Goal: Information Seeking & Learning: Learn about a topic

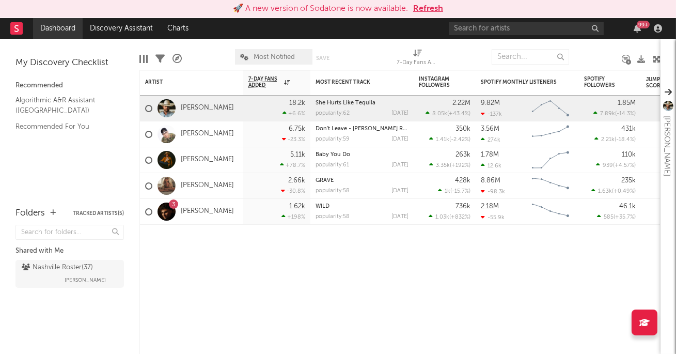
click at [61, 29] on link "Dashboard" at bounding box center [58, 28] width 50 height 21
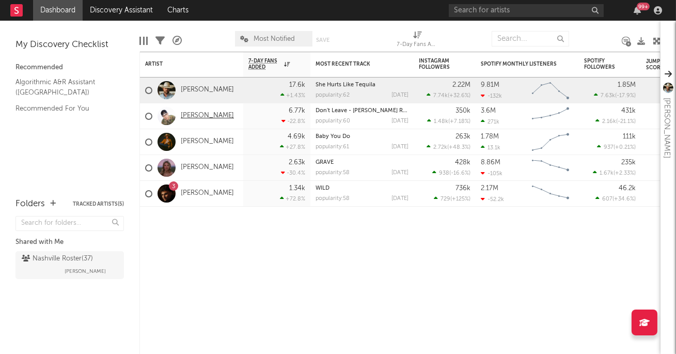
click at [215, 114] on link "[PERSON_NAME]" at bounding box center [207, 116] width 53 height 9
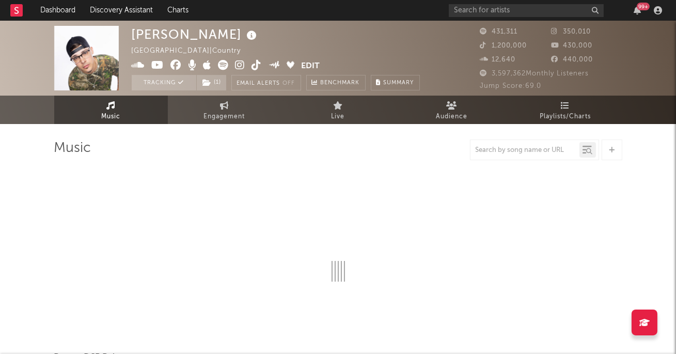
select select "6m"
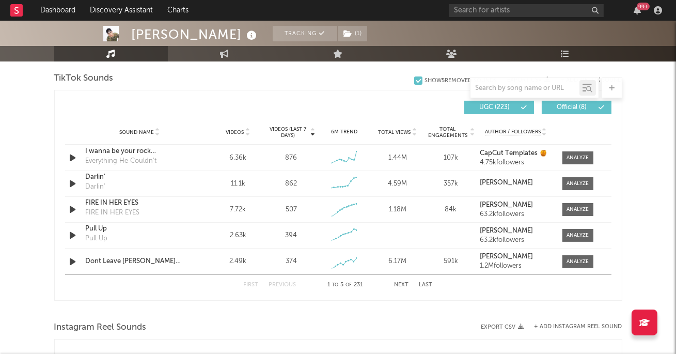
scroll to position [696, 0]
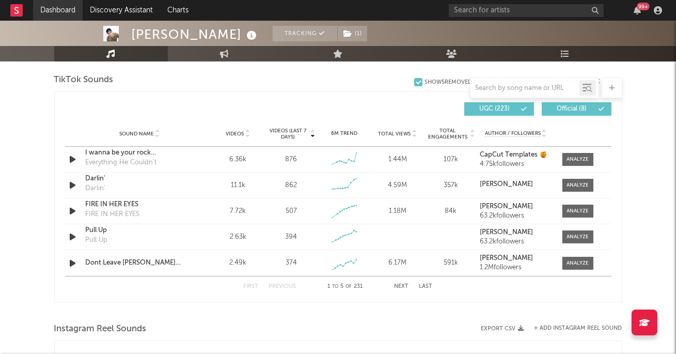
click at [59, 12] on link "Dashboard" at bounding box center [58, 10] width 50 height 21
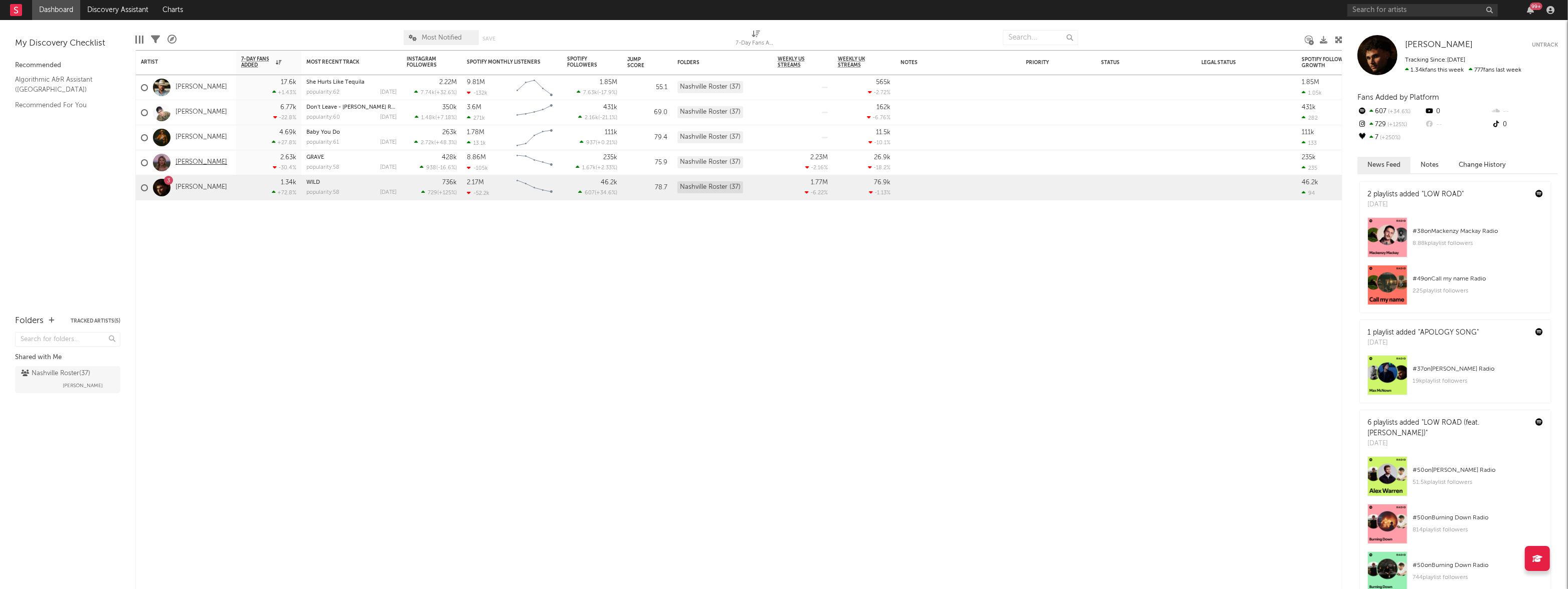
click at [196, 165] on link "[PERSON_NAME]" at bounding box center [201, 162] width 51 height 9
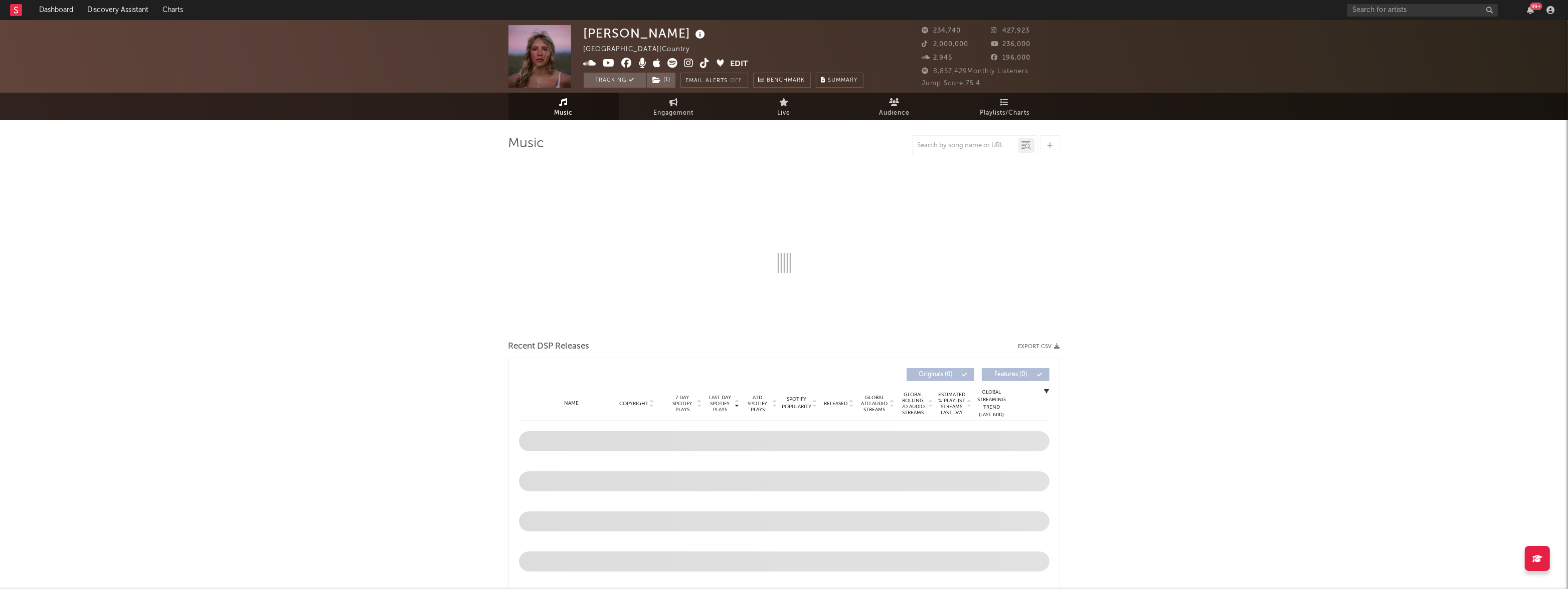
select select "6m"
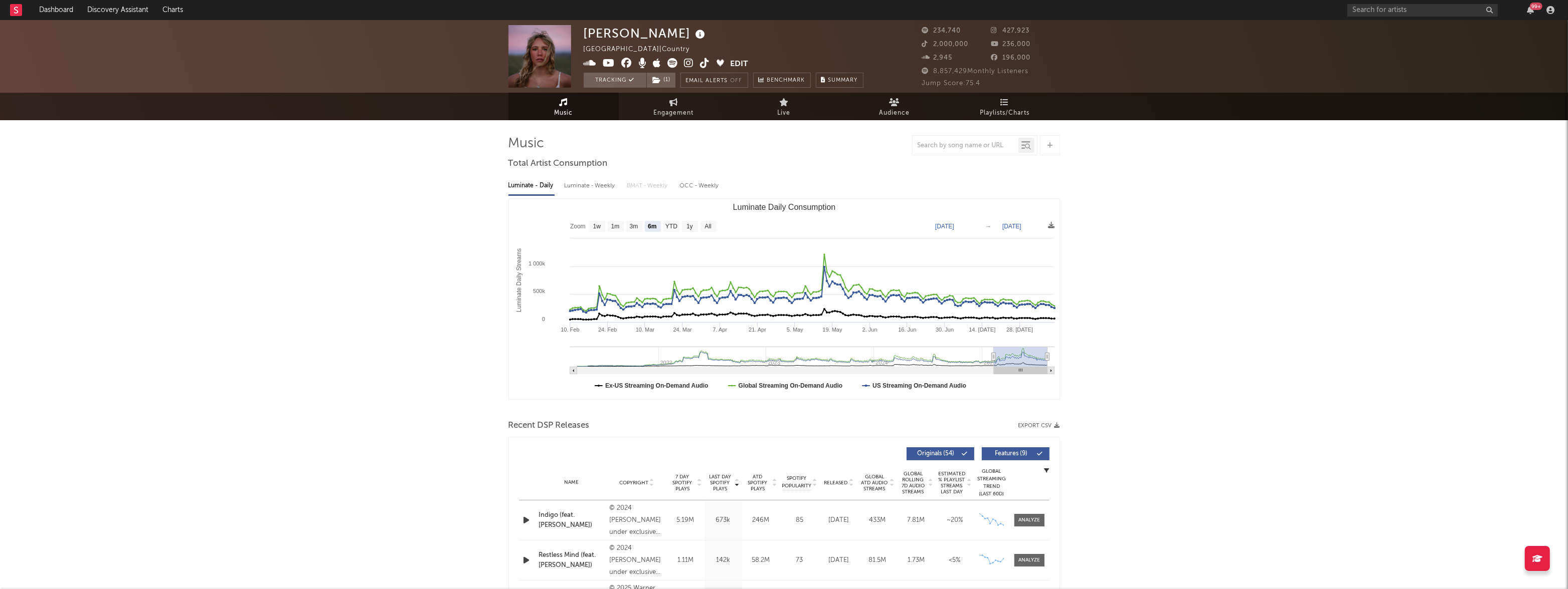
select select "6m"
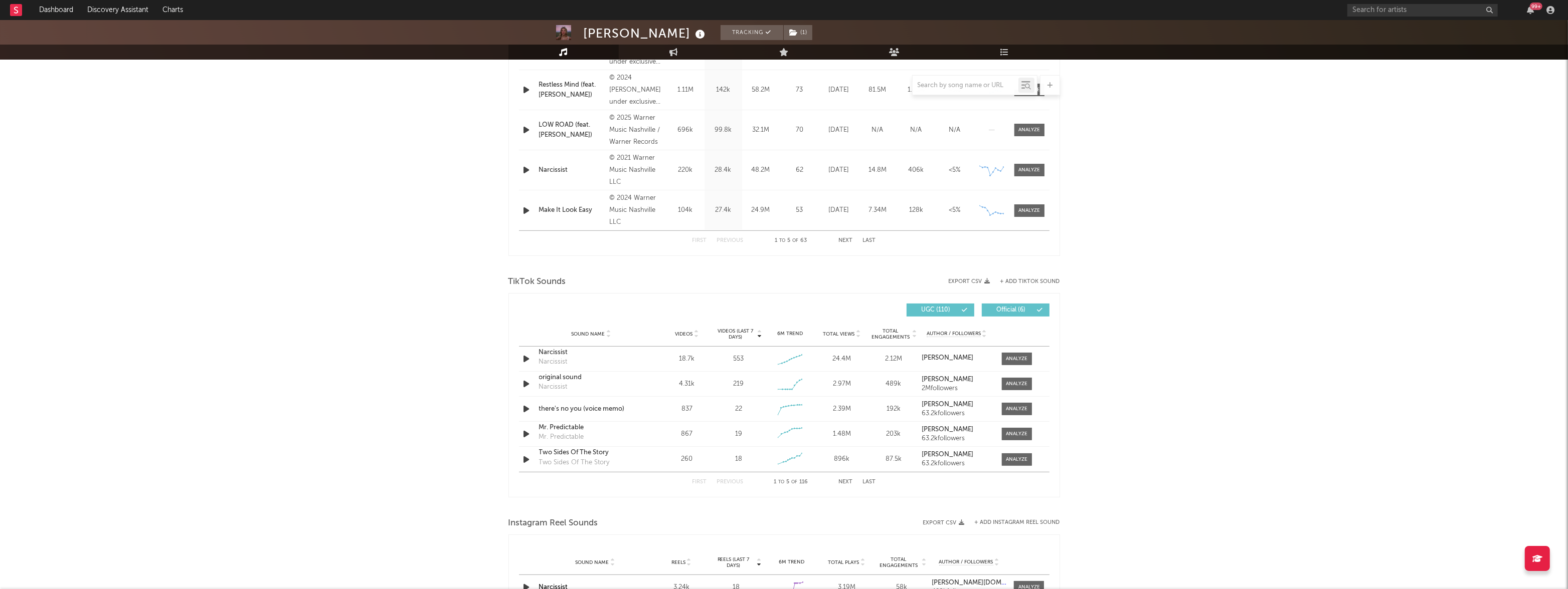
scroll to position [480, 0]
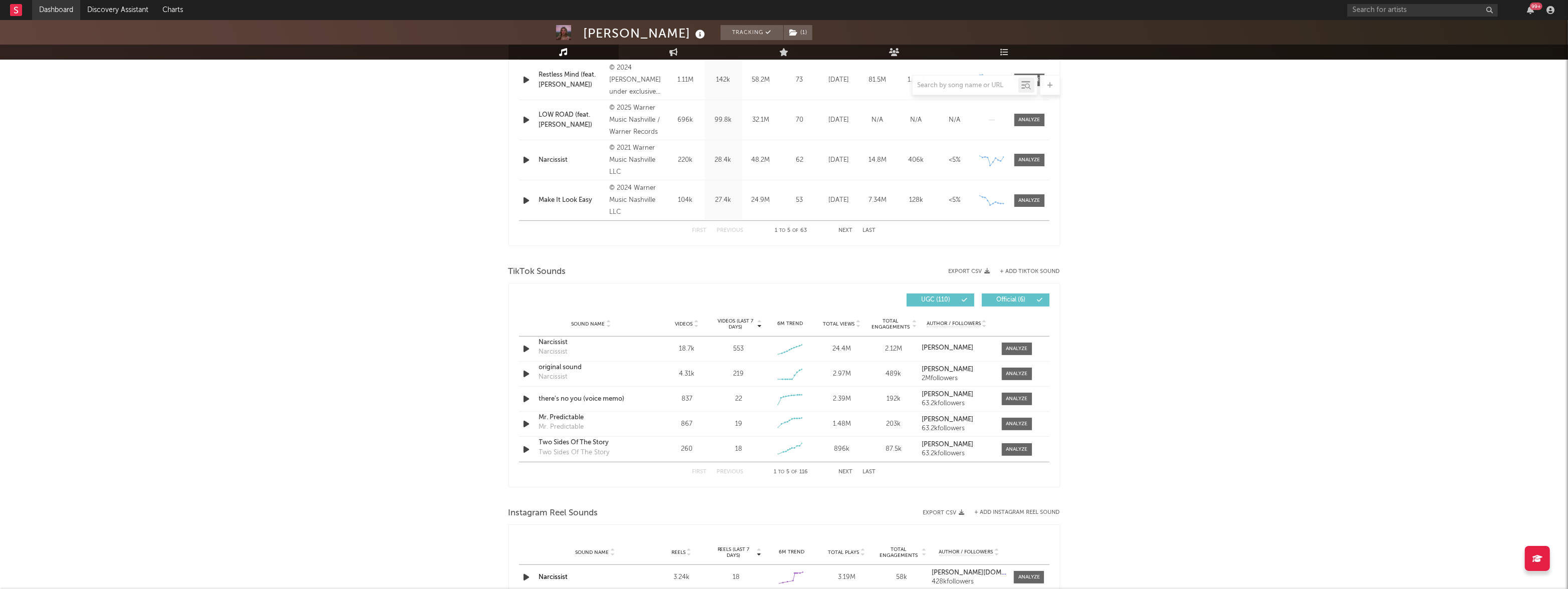
click at [54, 5] on link "Dashboard" at bounding box center [56, 10] width 49 height 20
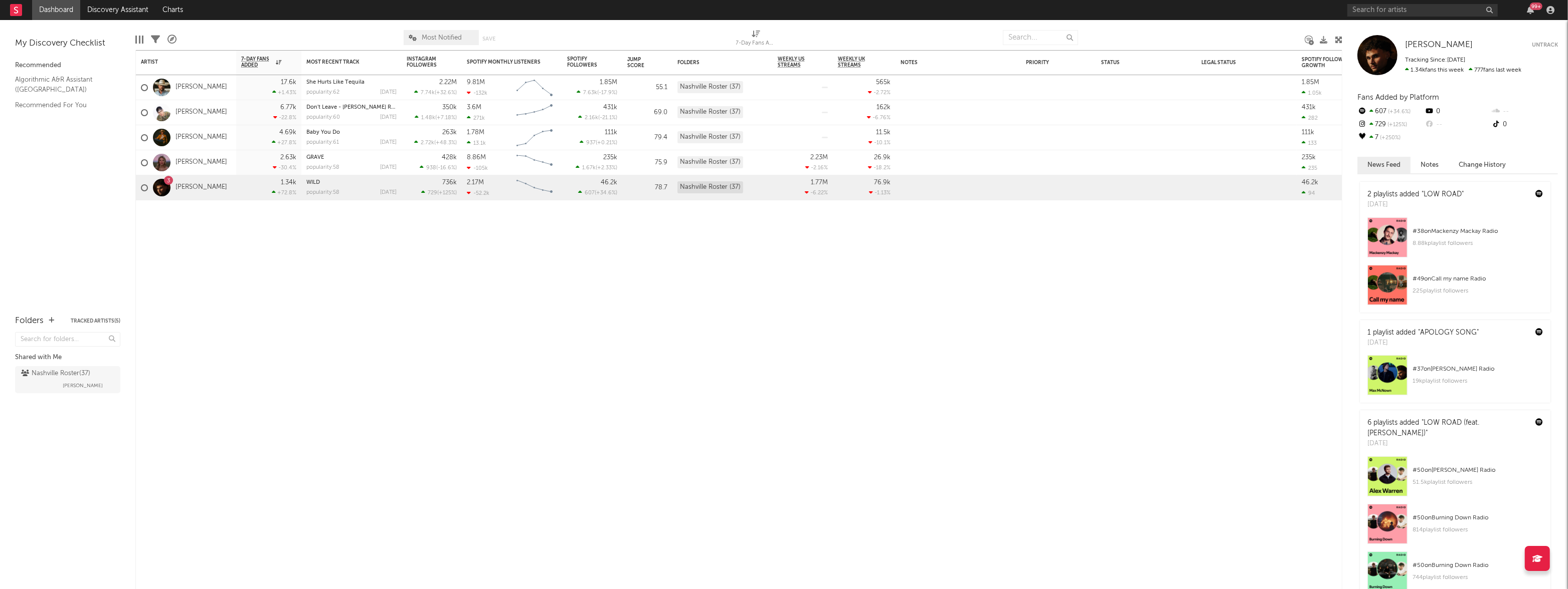
click at [48, 11] on link "Dashboard" at bounding box center [56, 10] width 49 height 20
click at [69, 7] on link "Dashboard" at bounding box center [56, 10] width 49 height 20
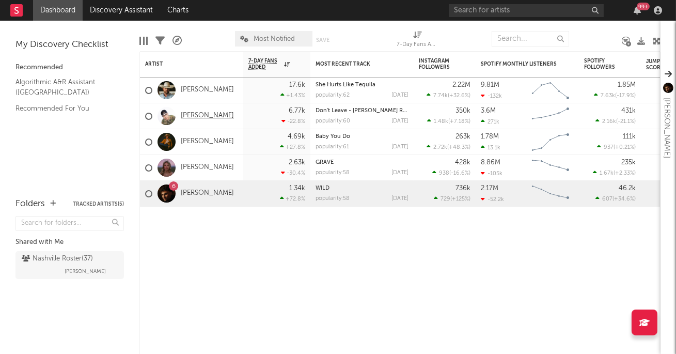
click at [200, 117] on link "[PERSON_NAME]" at bounding box center [207, 116] width 53 height 9
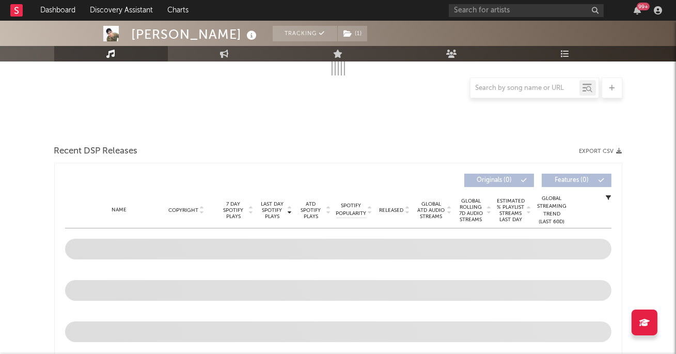
select select "6m"
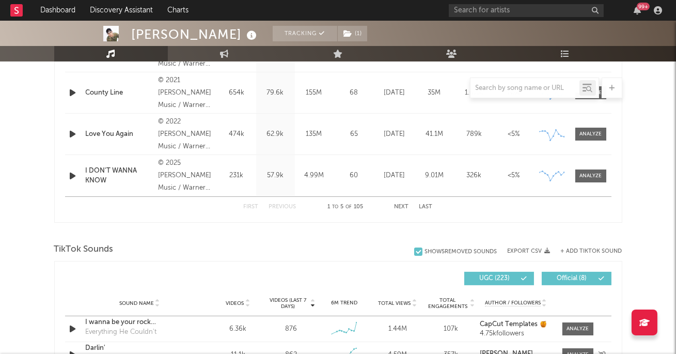
scroll to position [435, 0]
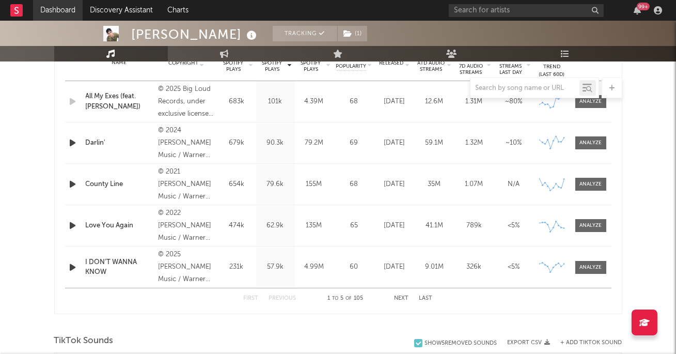
click at [65, 8] on link "Dashboard" at bounding box center [58, 10] width 50 height 21
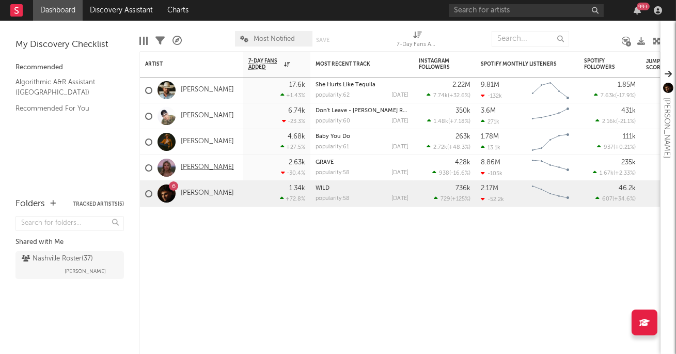
click at [197, 169] on link "[PERSON_NAME]" at bounding box center [207, 167] width 53 height 9
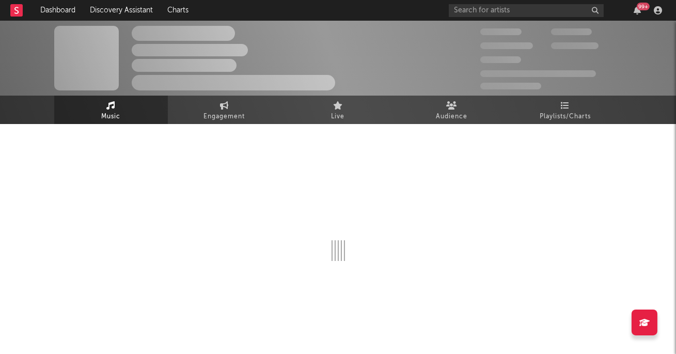
select select "6m"
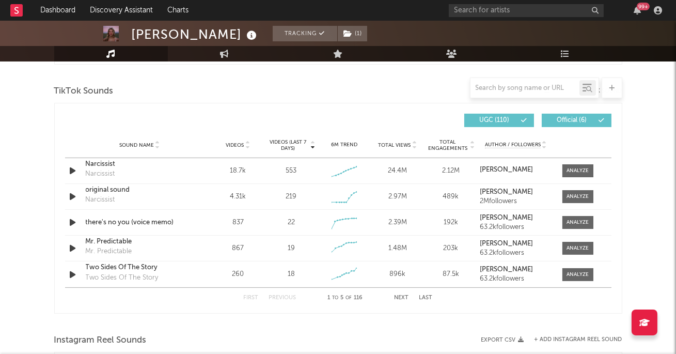
scroll to position [692, 0]
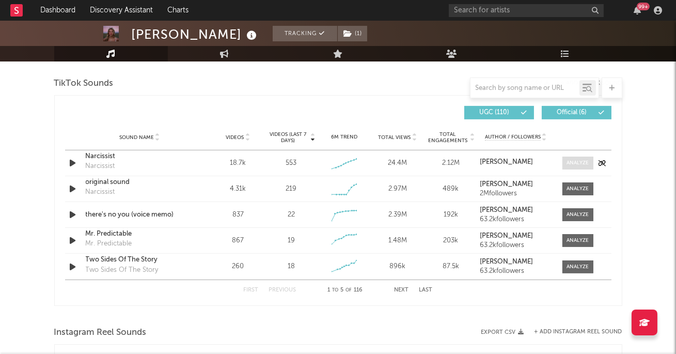
click at [580, 162] on div at bounding box center [578, 163] width 22 height 8
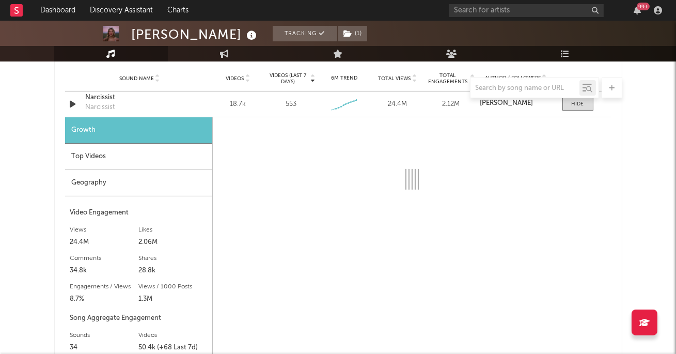
scroll to position [750, 0]
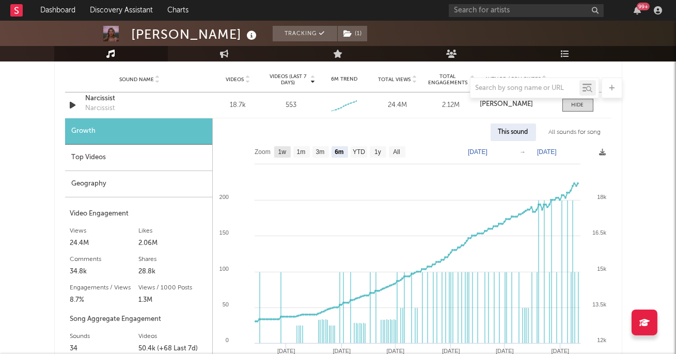
click at [288, 154] on rect at bounding box center [282, 151] width 17 height 11
select select "1w"
type input "2025-08-05"
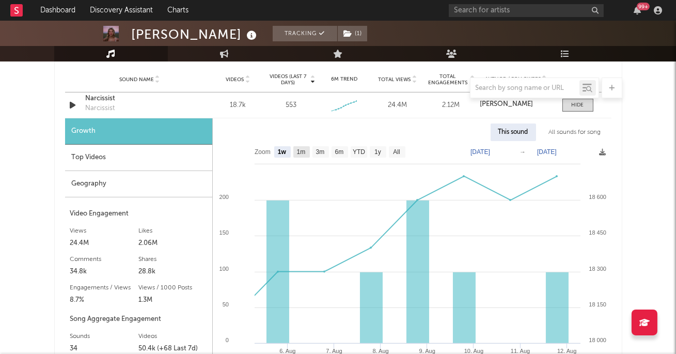
click at [302, 150] on text "1m" at bounding box center [300, 152] width 9 height 7
select select "1m"
type input "2025-07-11"
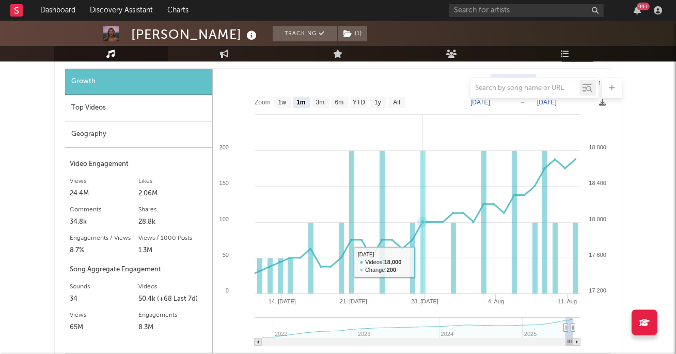
scroll to position [803, 0]
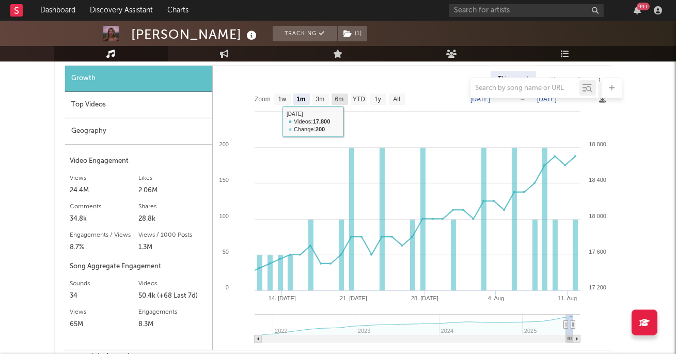
click at [339, 99] on text "6m" at bounding box center [339, 99] width 9 height 7
select select "6m"
type input "2025-02-11"
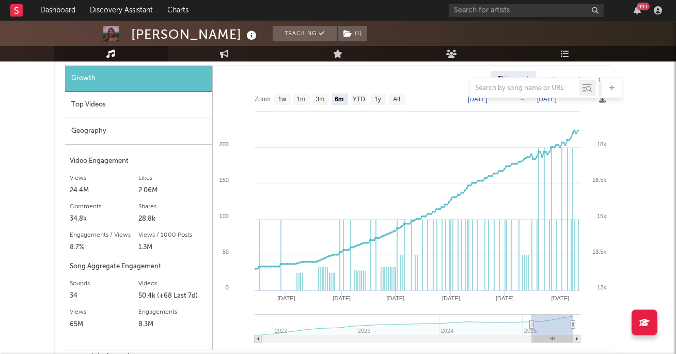
click at [359, 96] on div at bounding box center [338, 87] width 568 height 21
click at [361, 100] on text "YTD" at bounding box center [358, 99] width 12 height 7
select select "YTD"
type input "2025-01-01"
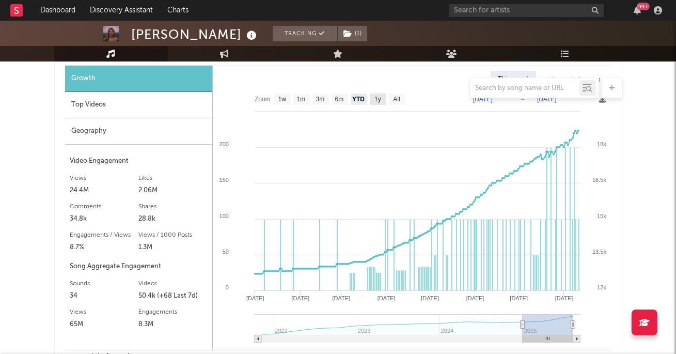
click at [379, 99] on text "1y" at bounding box center [377, 99] width 7 height 7
select select "1y"
type input "2024-08-11"
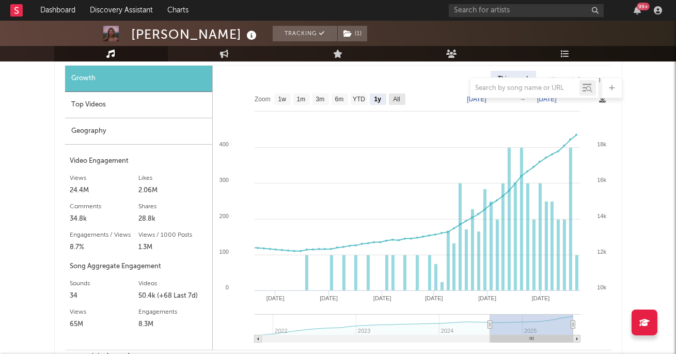
click at [396, 99] on text "All" at bounding box center [396, 99] width 7 height 7
select select "All"
type input "2021-11-01"
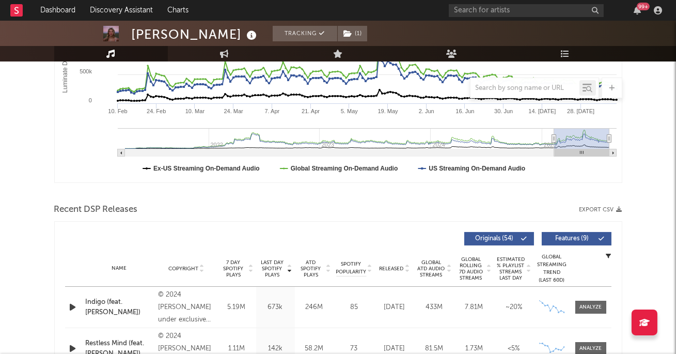
scroll to position [207, 0]
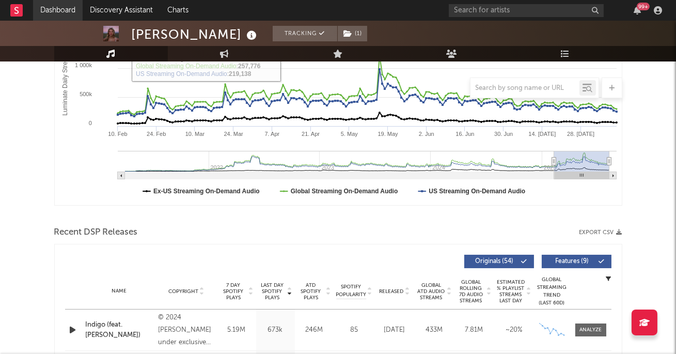
click at [66, 8] on link "Dashboard" at bounding box center [58, 10] width 50 height 21
